Goal: Information Seeking & Learning: Learn about a topic

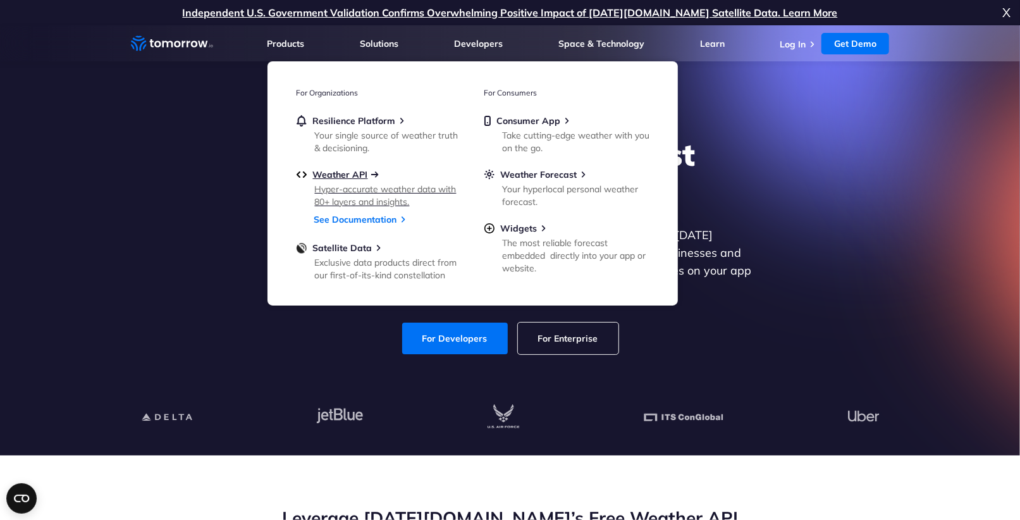
click at [338, 174] on span "Weather API" at bounding box center [340, 174] width 55 height 11
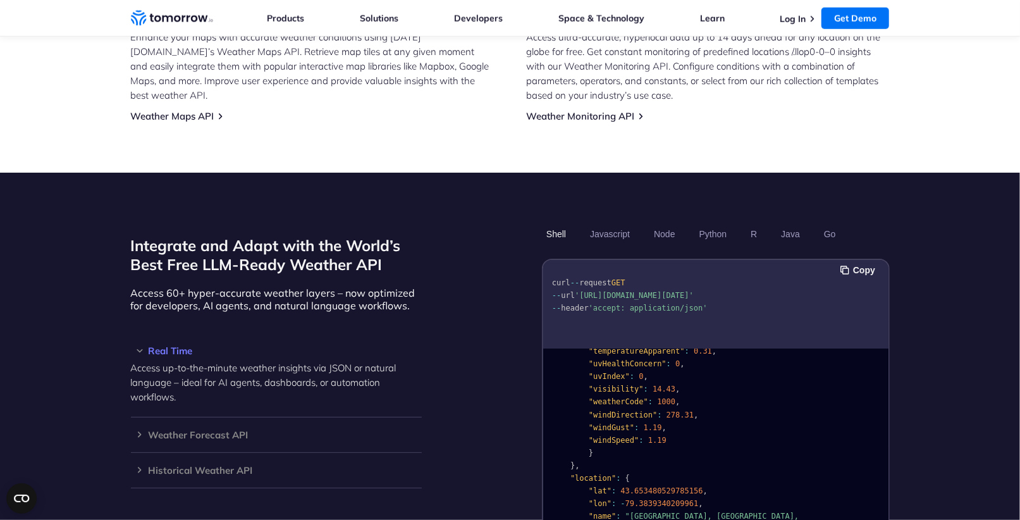
scroll to position [266, 0]
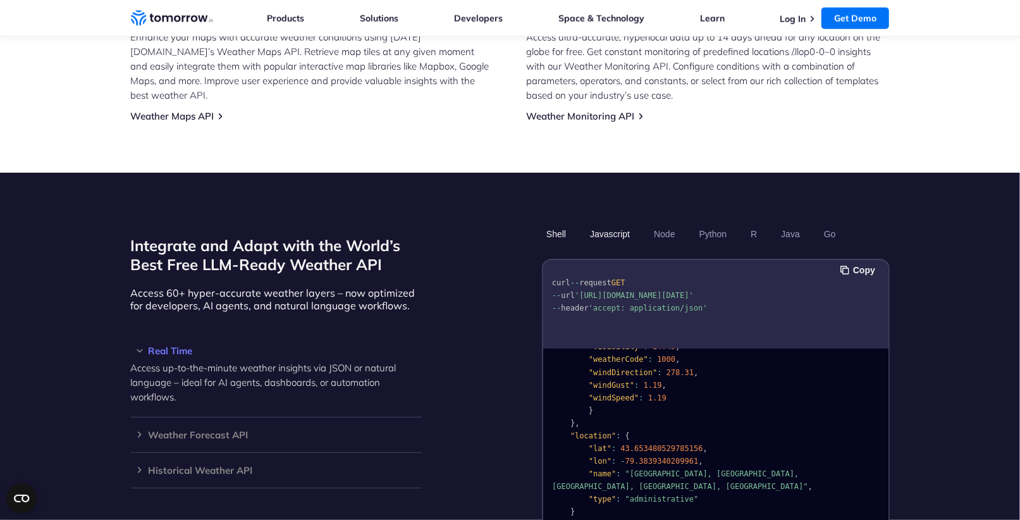
click at [607, 223] on button "Javascript" at bounding box center [610, 233] width 49 height 21
click at [706, 223] on button "Python" at bounding box center [712, 233] width 37 height 21
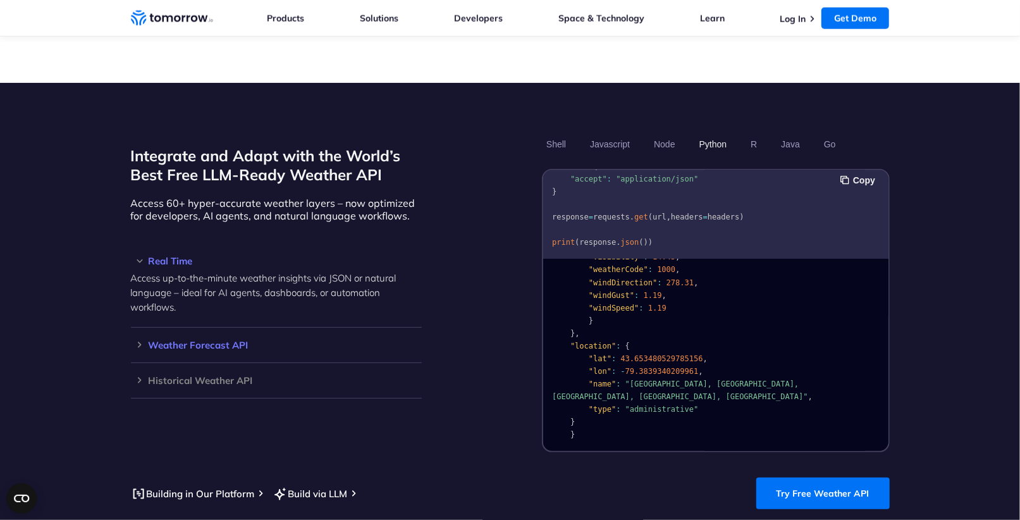
scroll to position [1000, 0]
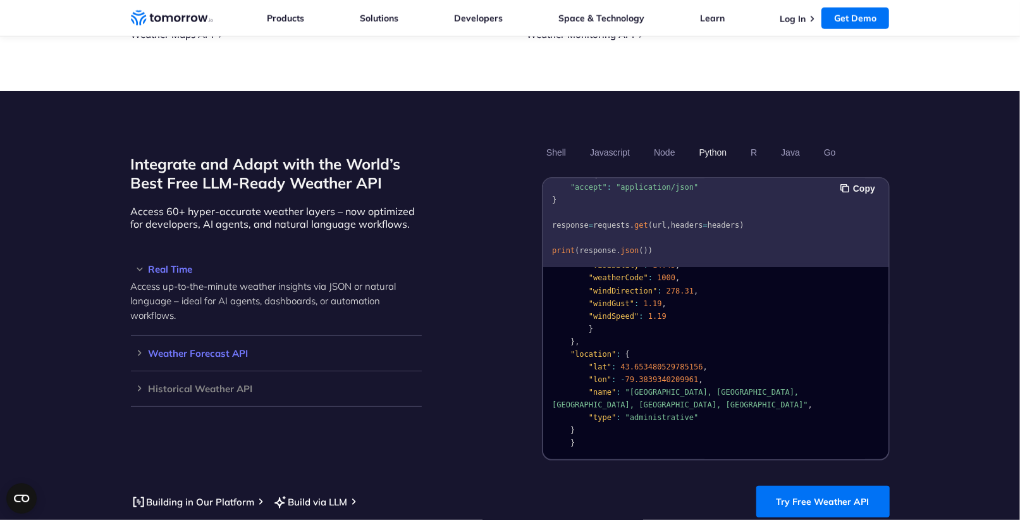
click at [213, 348] on h3 "Weather Forecast API" at bounding box center [276, 352] width 291 height 9
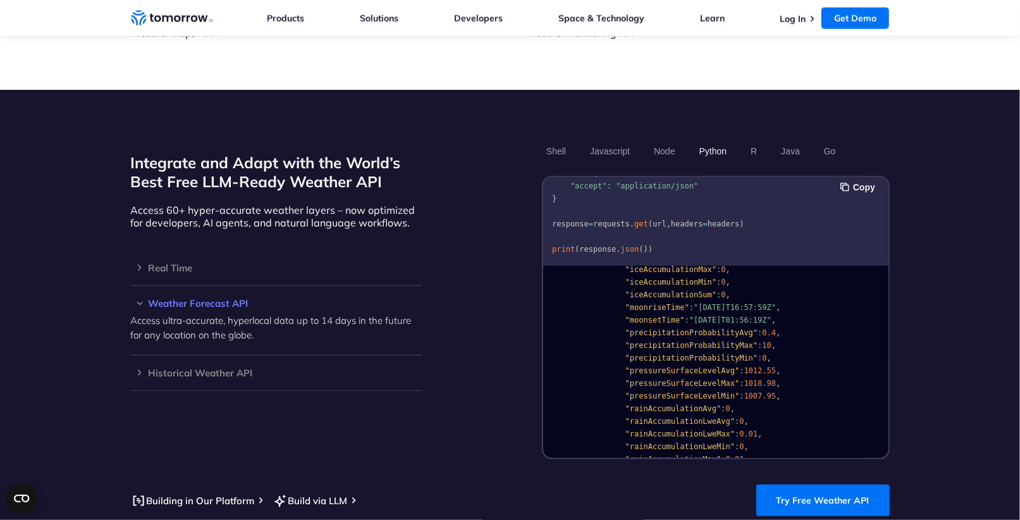
scroll to position [787, 0]
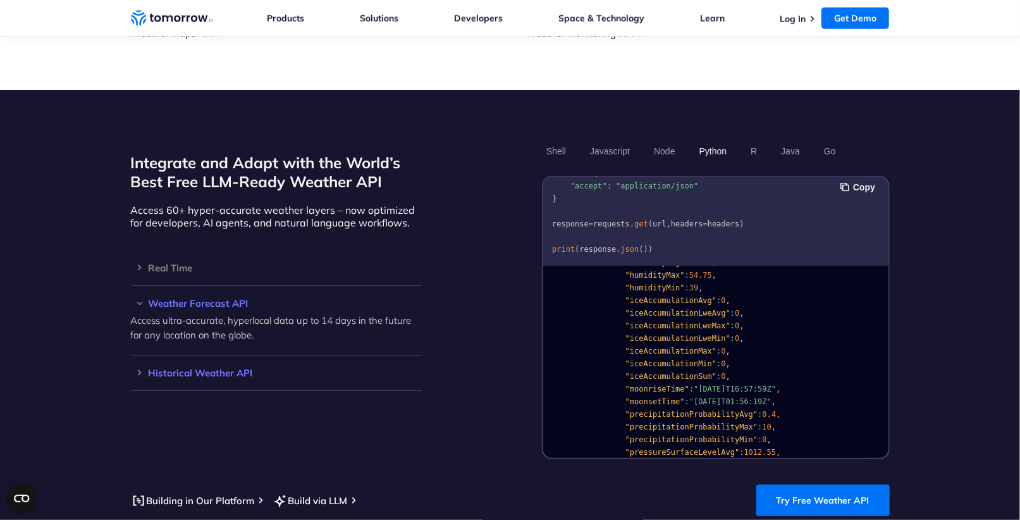
drag, startPoint x: 205, startPoint y: 359, endPoint x: 296, endPoint y: 346, distance: 91.3
click at [205, 368] on h3 "Historical Weather API" at bounding box center [276, 372] width 291 height 9
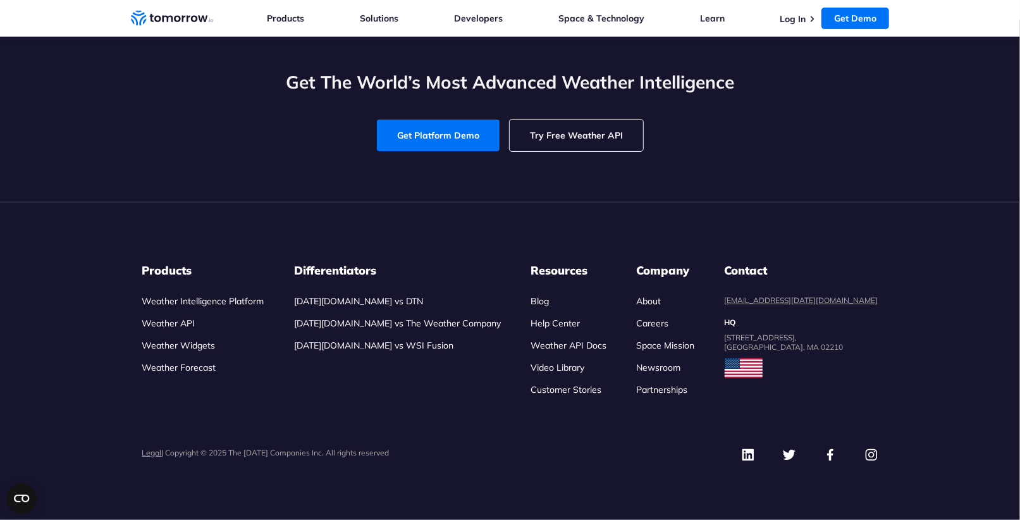
scroll to position [5365, 0]
